Goal: Information Seeking & Learning: Learn about a topic

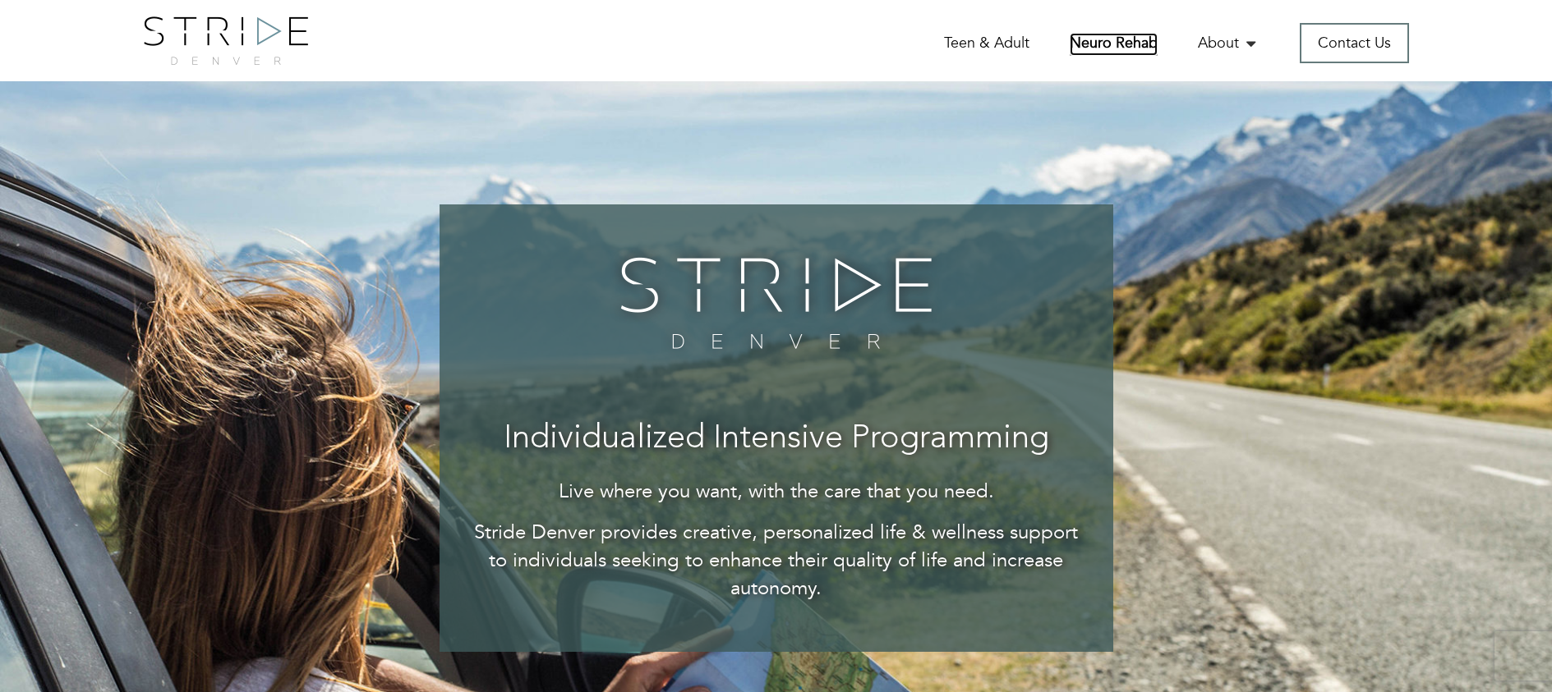
click at [1097, 46] on link "Neuro Rehab" at bounding box center [1113, 44] width 88 height 23
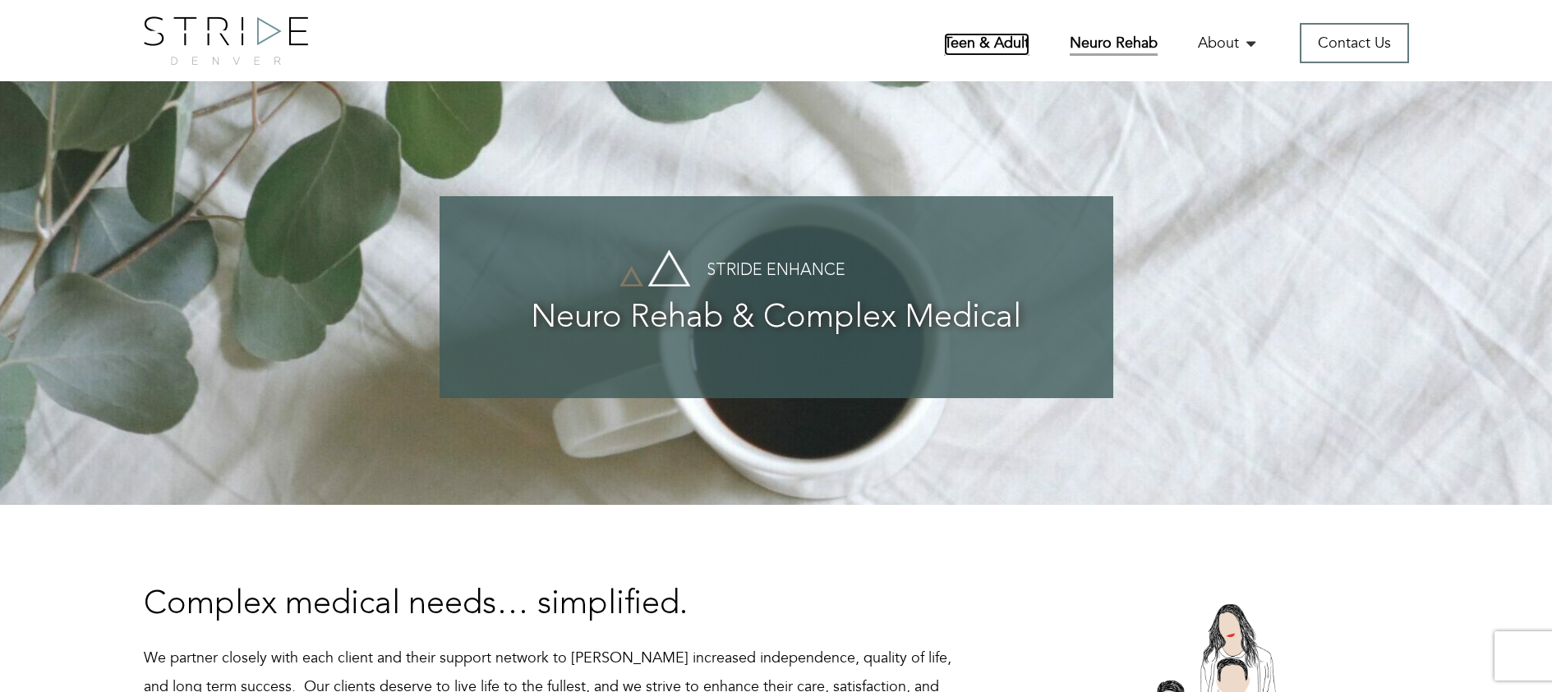
click at [996, 34] on link "Teen & Adult" at bounding box center [986, 44] width 85 height 23
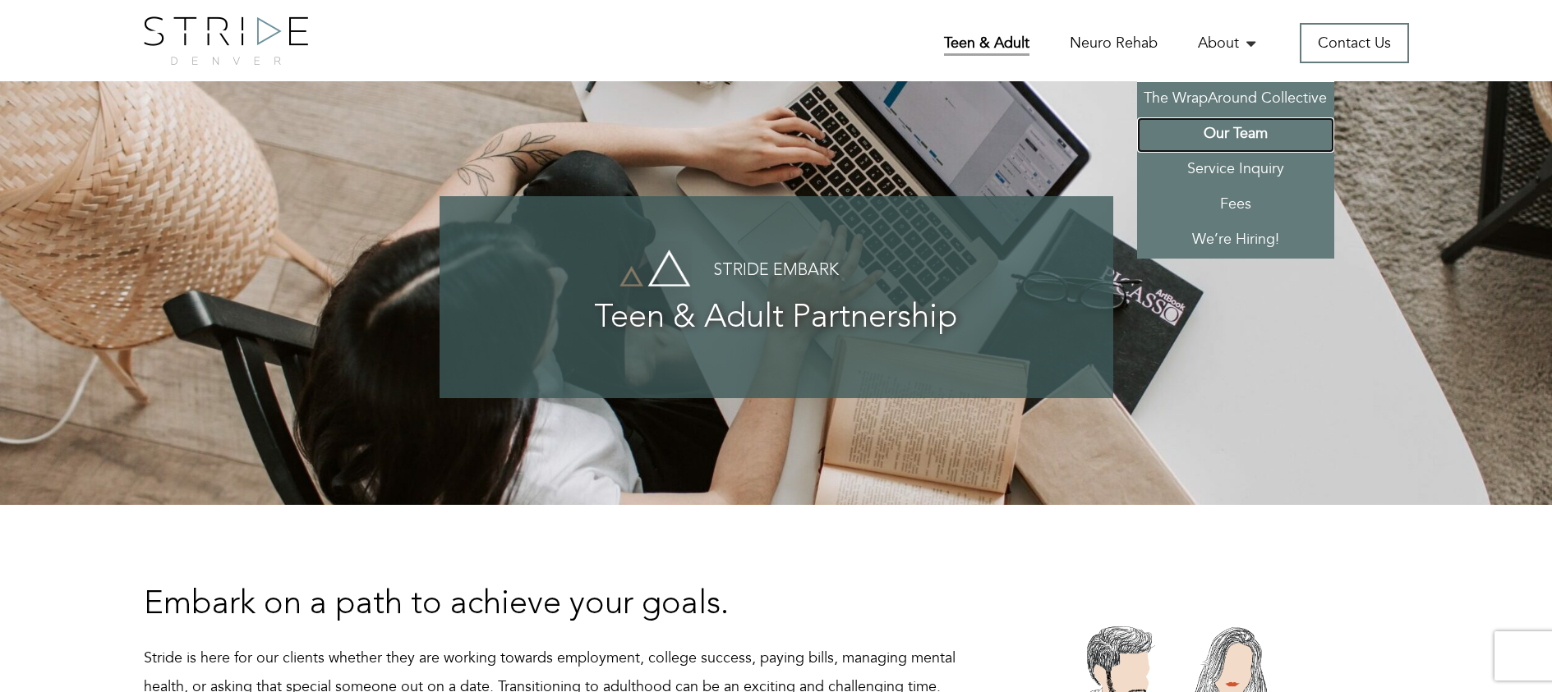
click at [1230, 136] on link "Our Team" at bounding box center [1235, 134] width 197 height 35
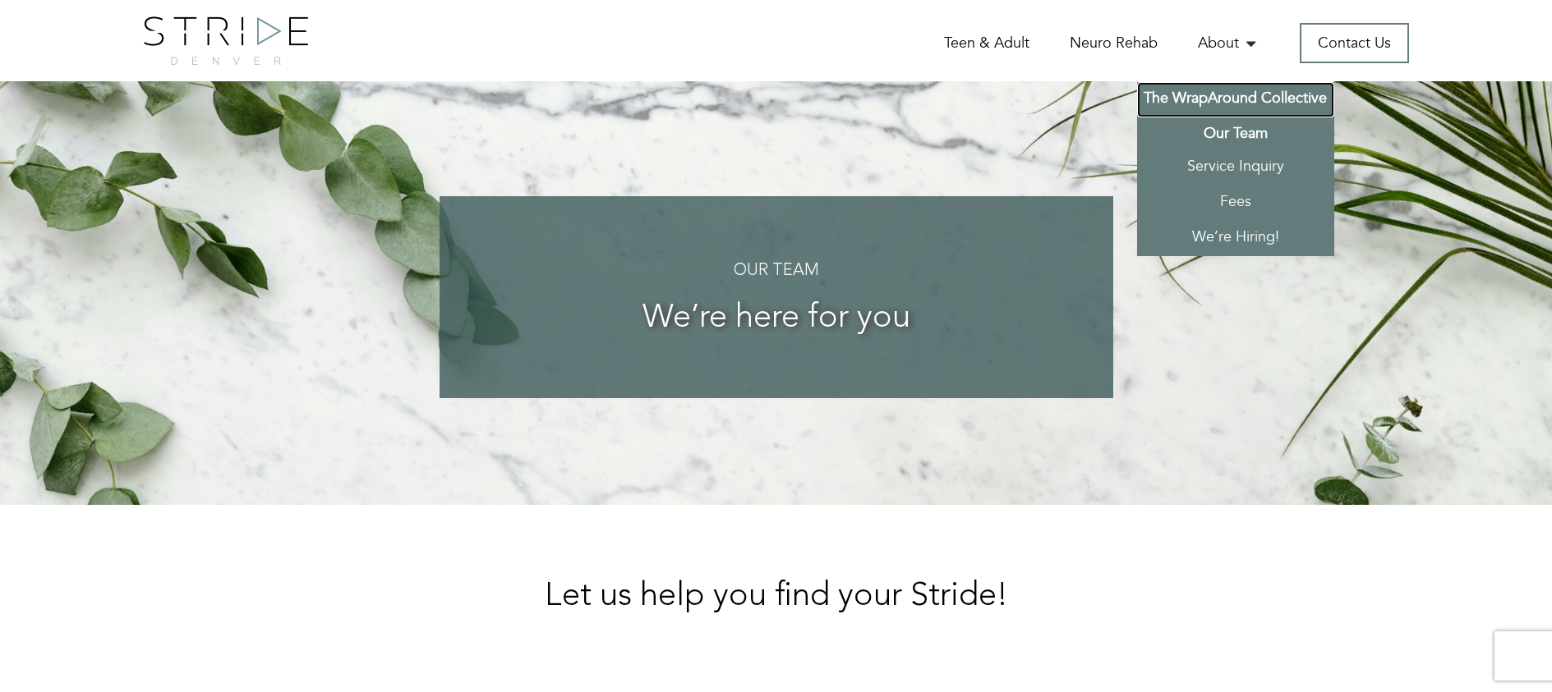
click at [1205, 94] on link "The WrapAround Collective" at bounding box center [1235, 99] width 197 height 35
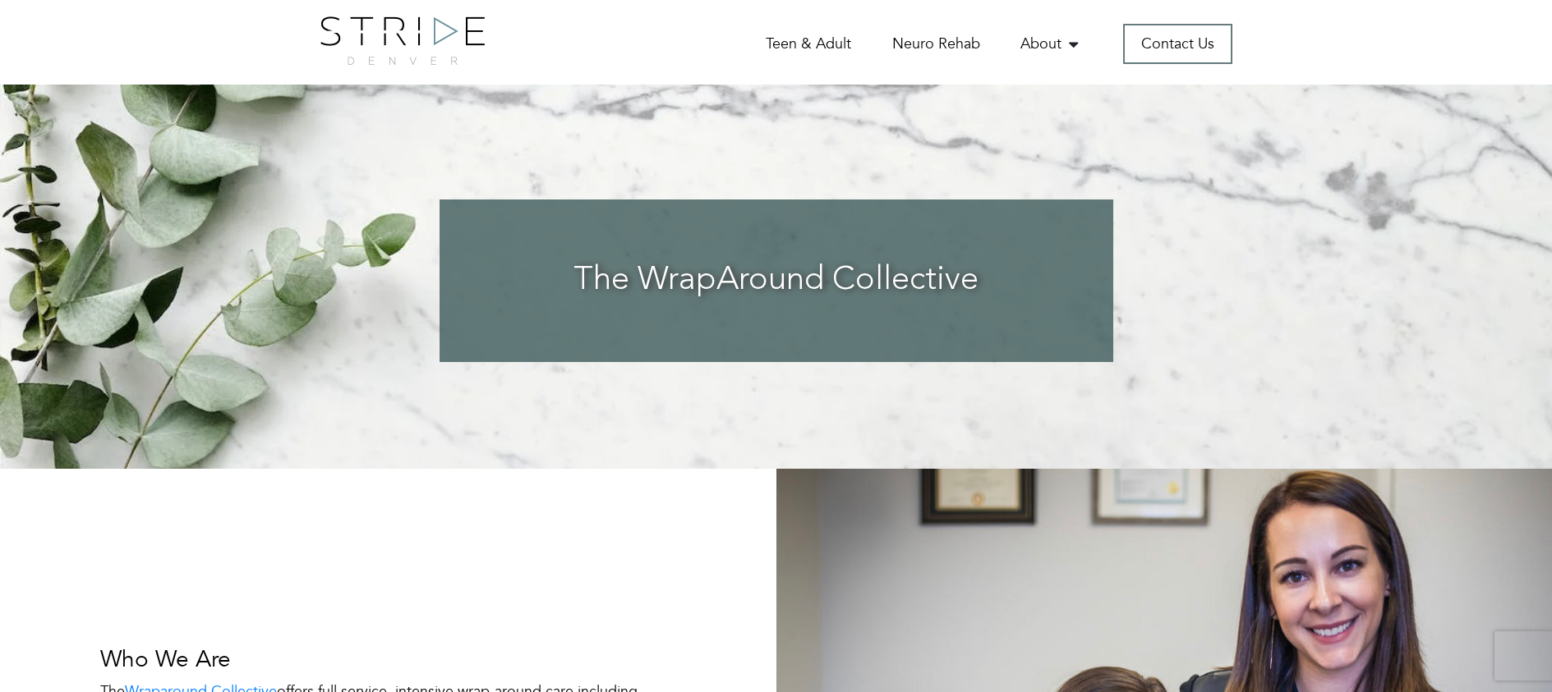
click at [418, 44] on img at bounding box center [402, 40] width 164 height 48
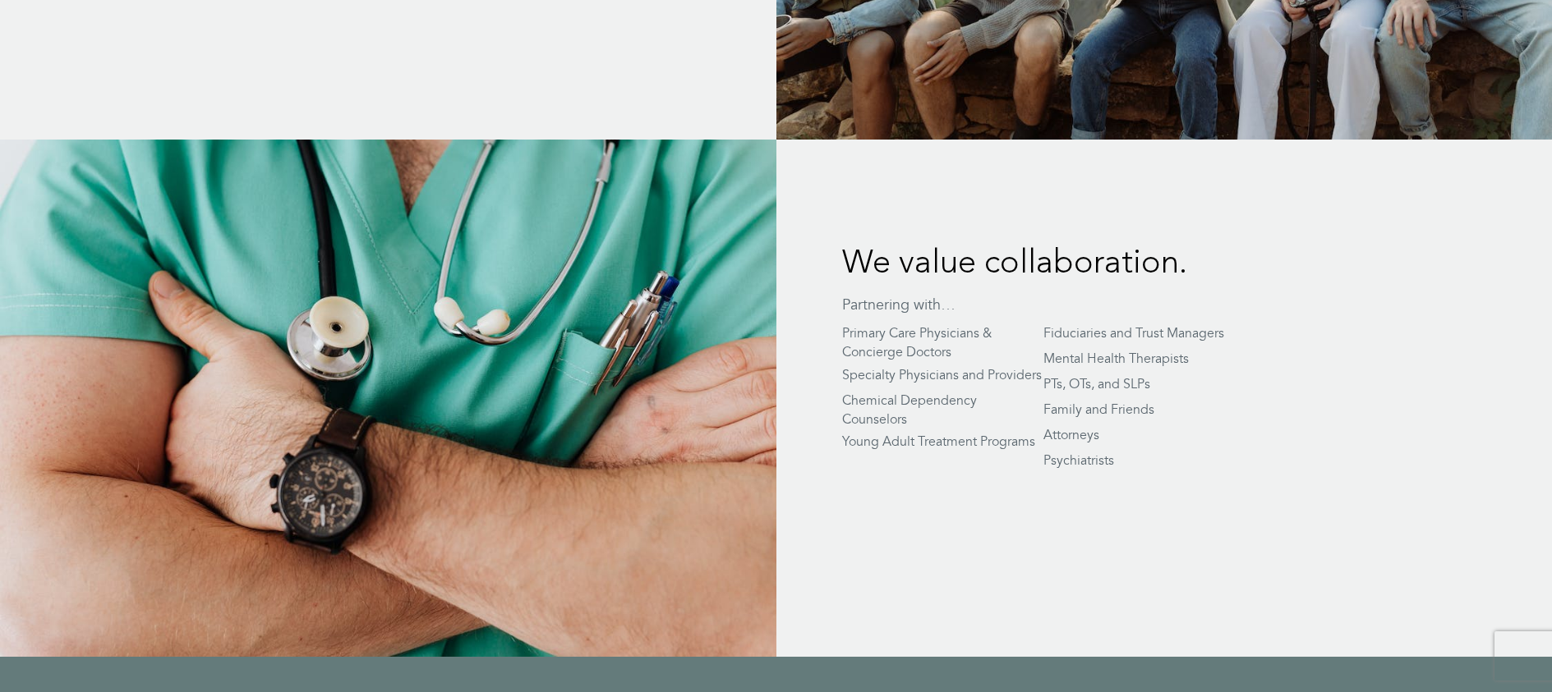
scroll to position [3231, 0]
